Goal: Find specific page/section: Find specific page/section

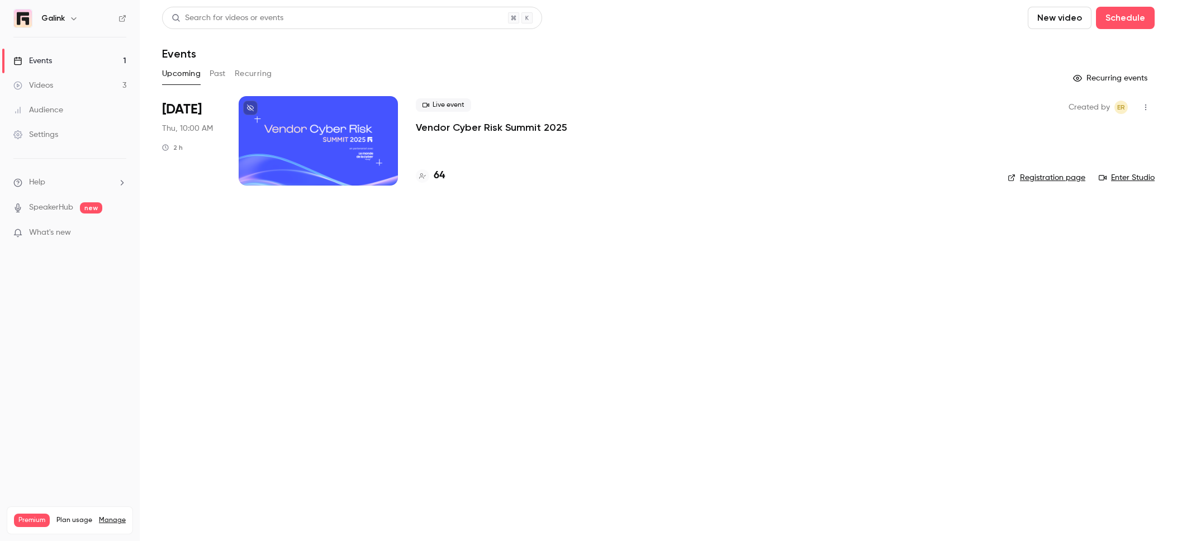
click at [532, 122] on p "Vendor Cyber Risk Summit 2025" at bounding box center [492, 127] width 152 height 13
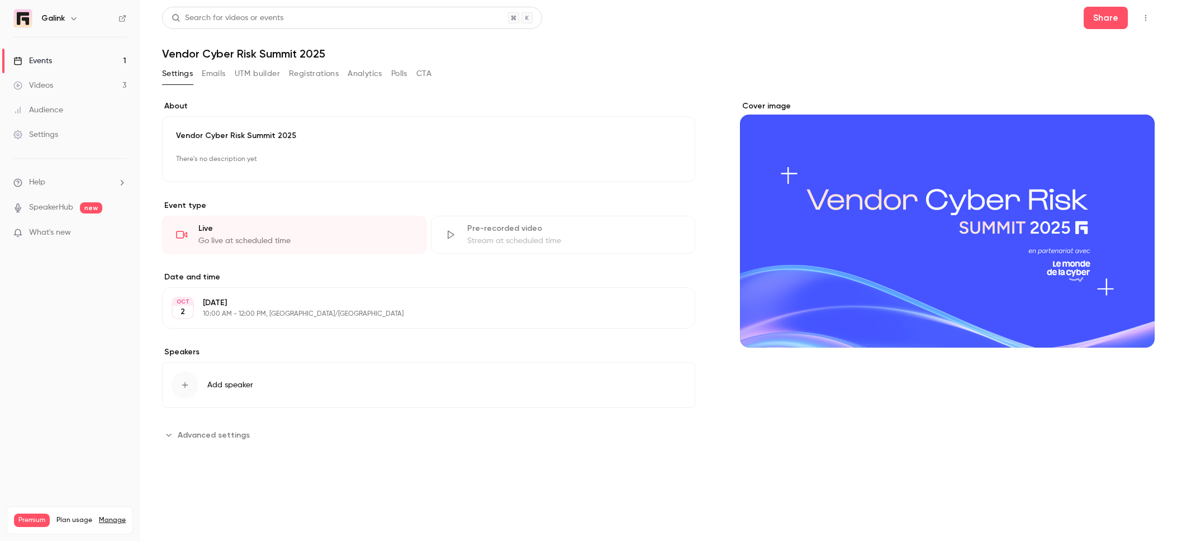
click at [320, 76] on button "Registrations" at bounding box center [314, 74] width 50 height 18
